Goal: Find specific page/section: Find specific page/section

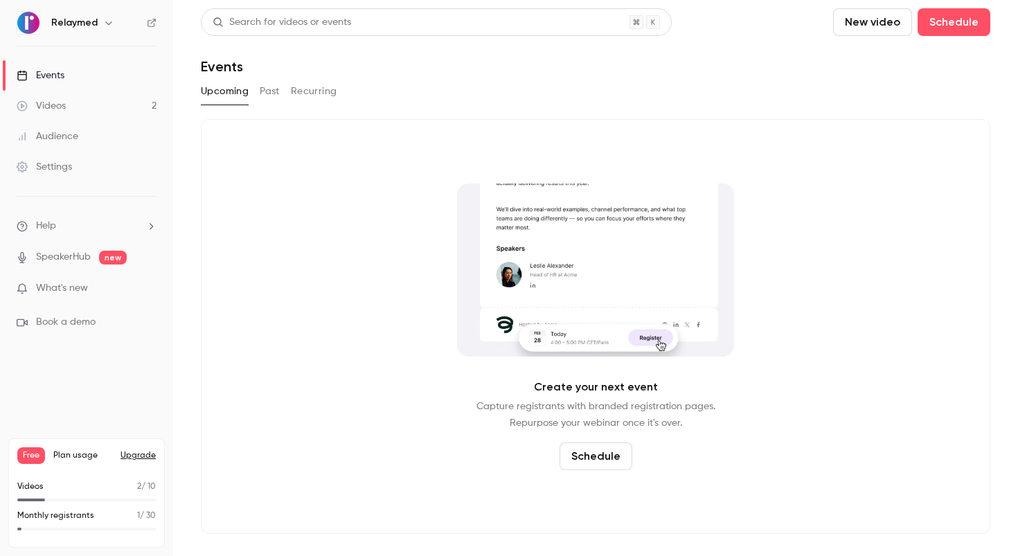
click at [76, 138] on div "Audience" at bounding box center [48, 136] width 62 height 14
